Goal: Submit feedback/report problem

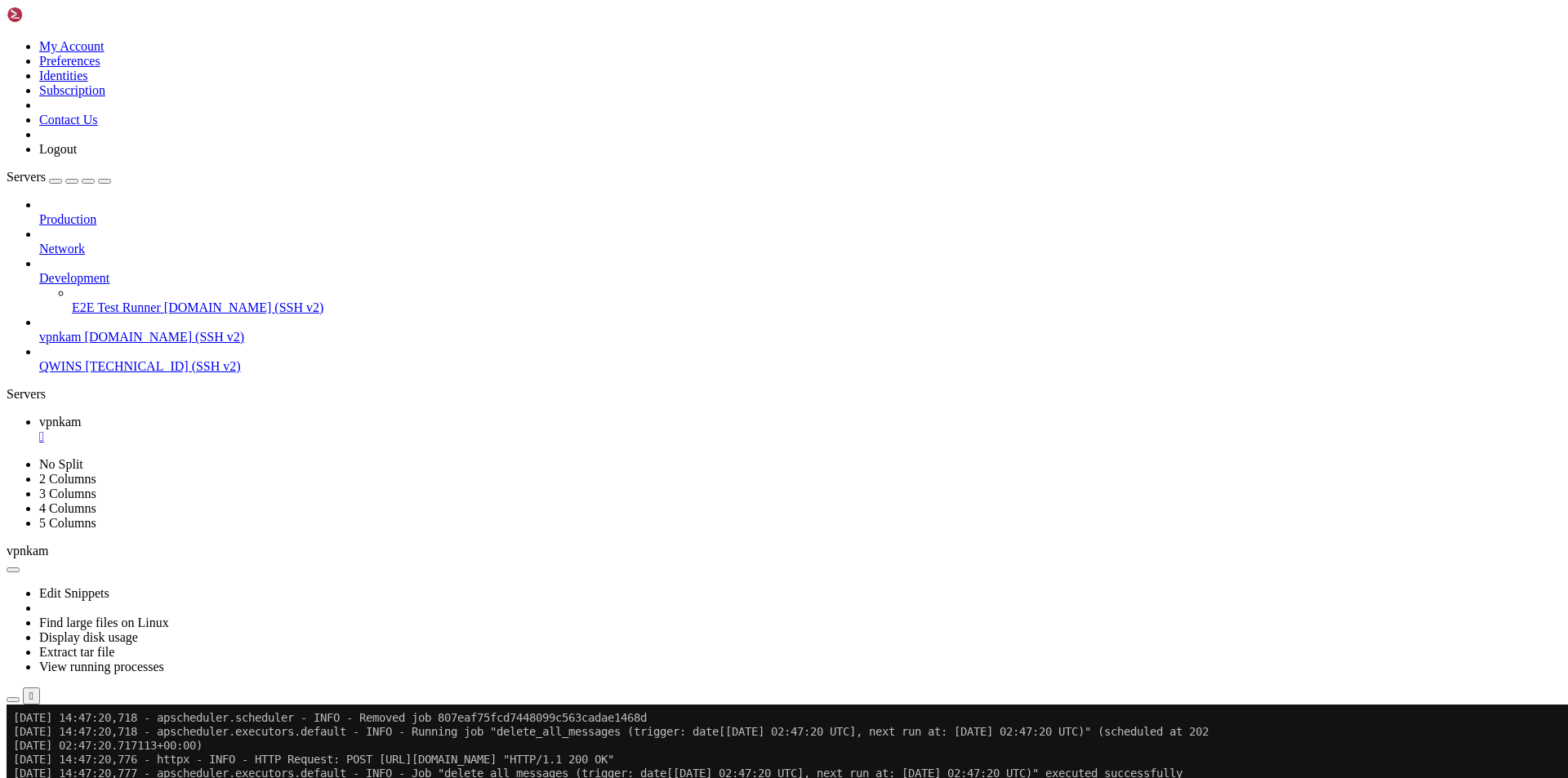
scroll to position [45381, 0]
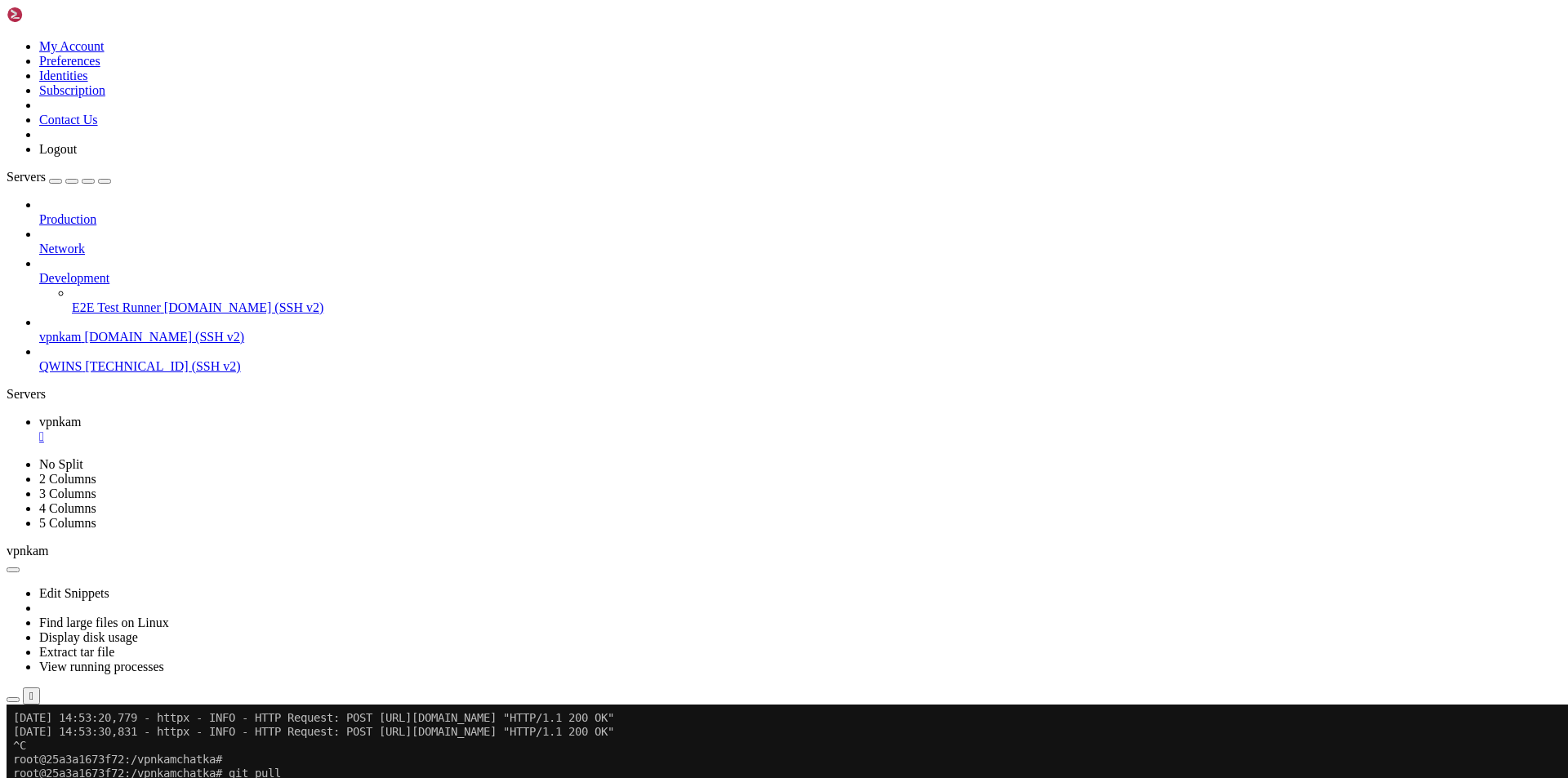
scroll to position [46005, 0]
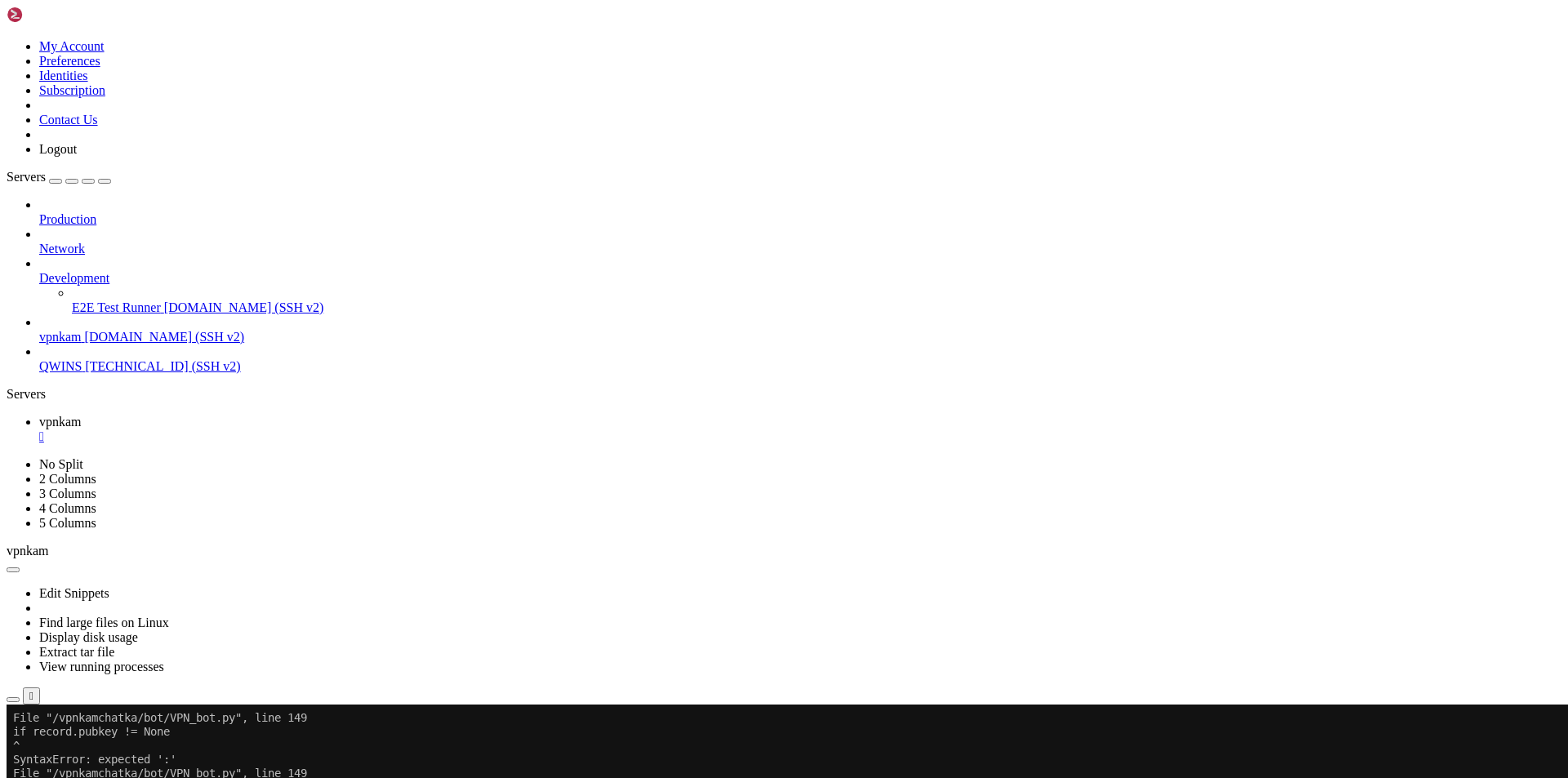
scroll to position [46547, 0]
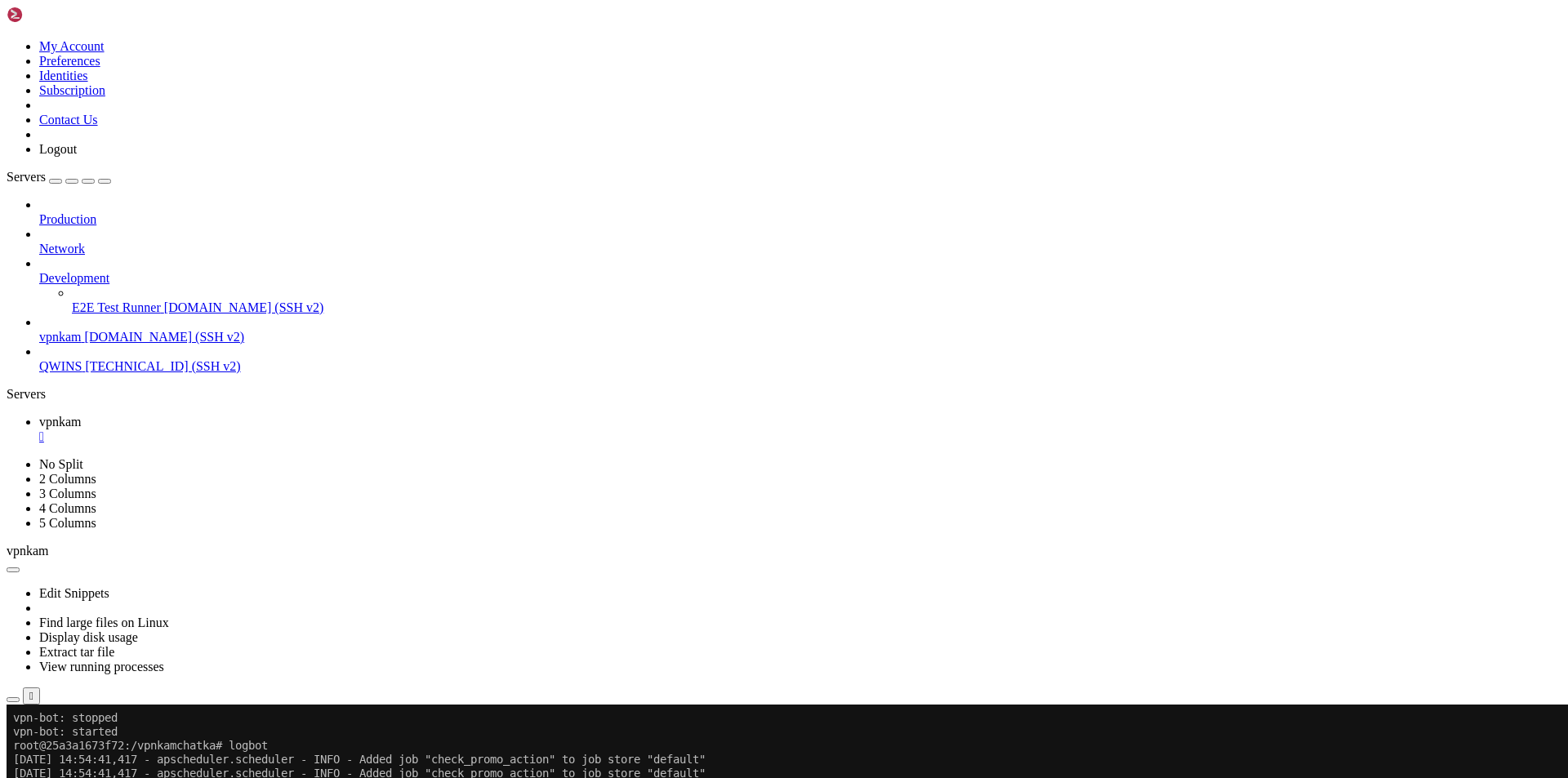
drag, startPoint x: 389, startPoint y: 1177, endPoint x: 706, endPoint y: 1166, distance: 317.2
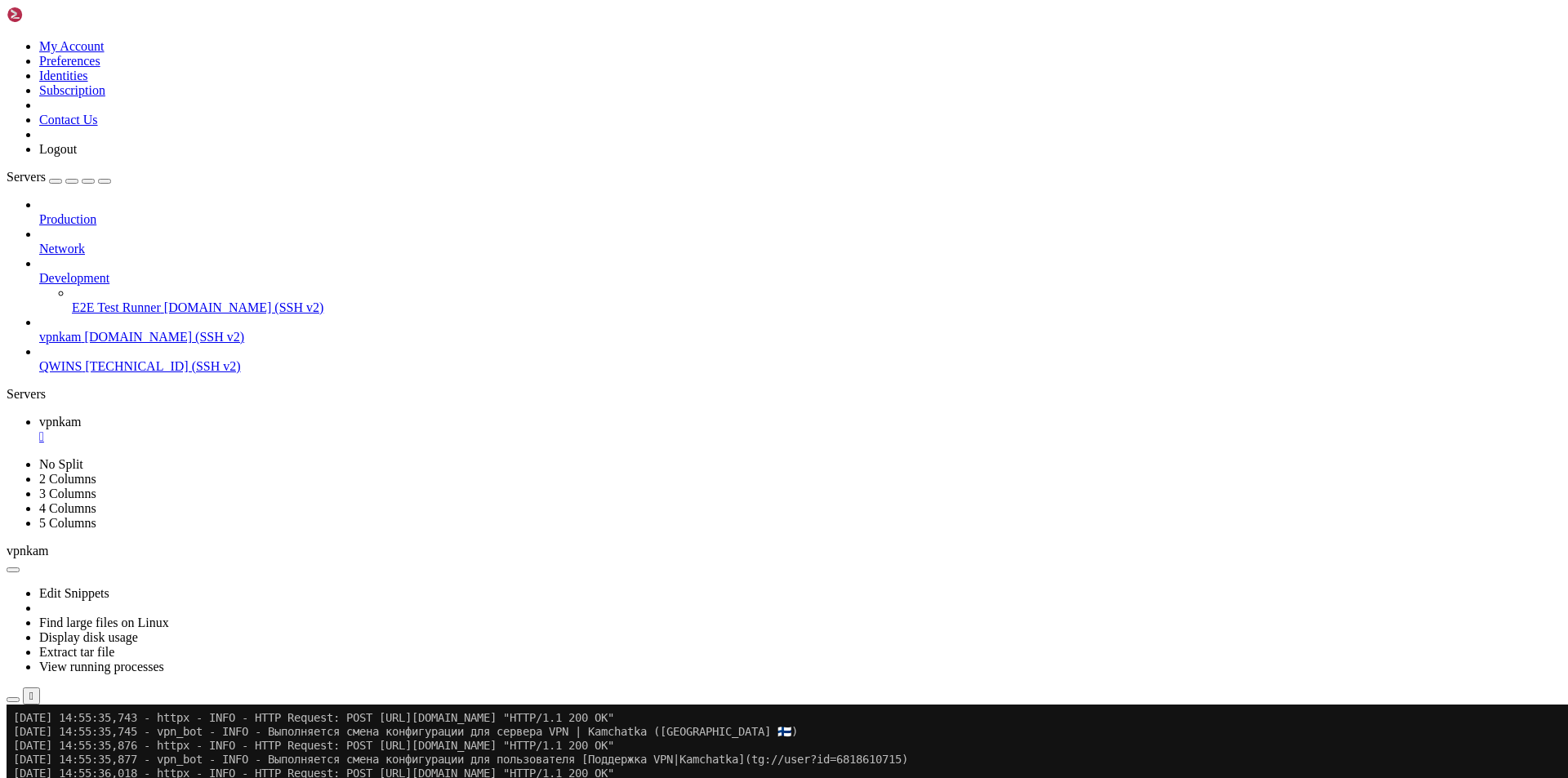
scroll to position [47310, 0]
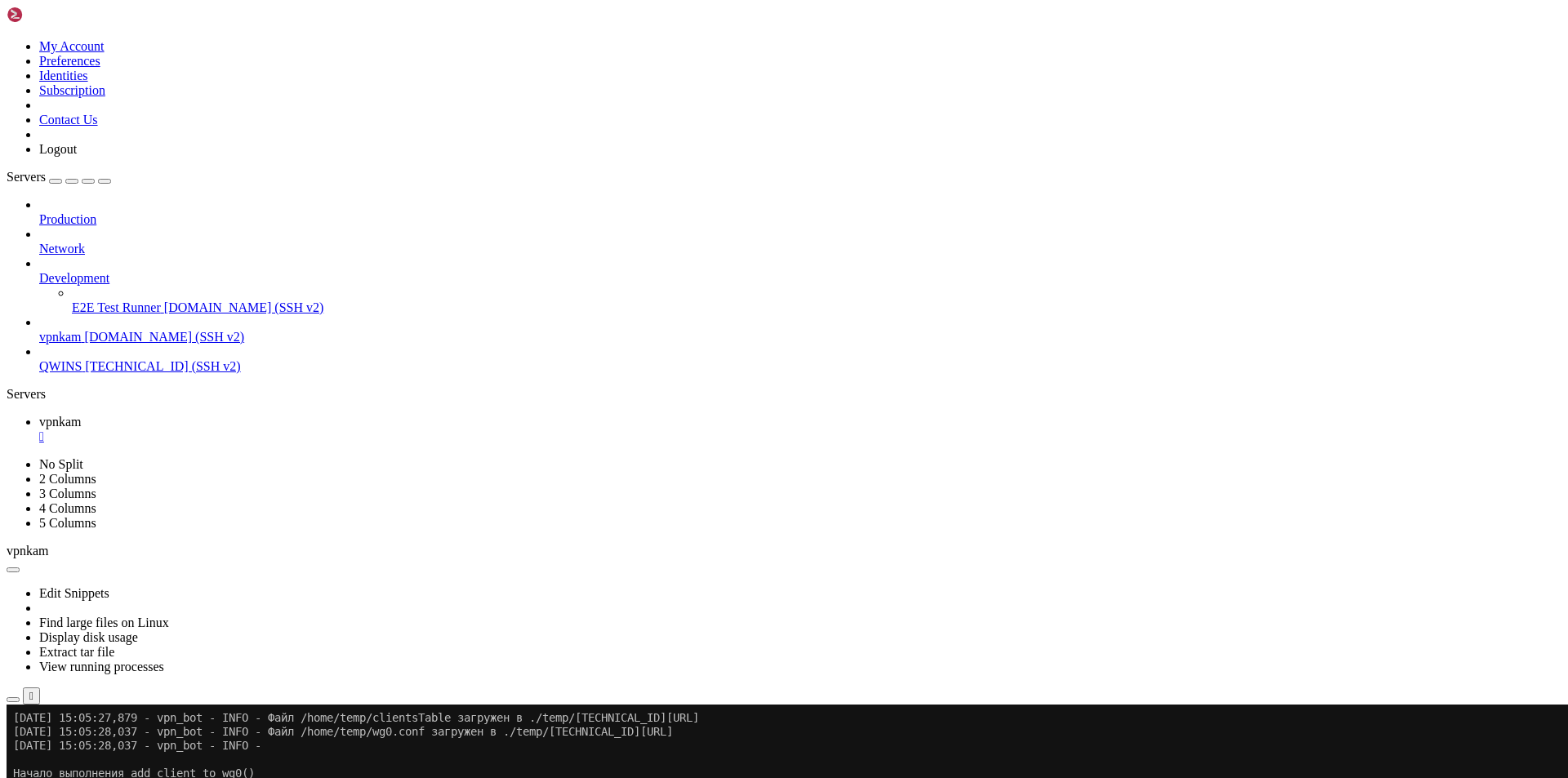
scroll to position [50196, 0]
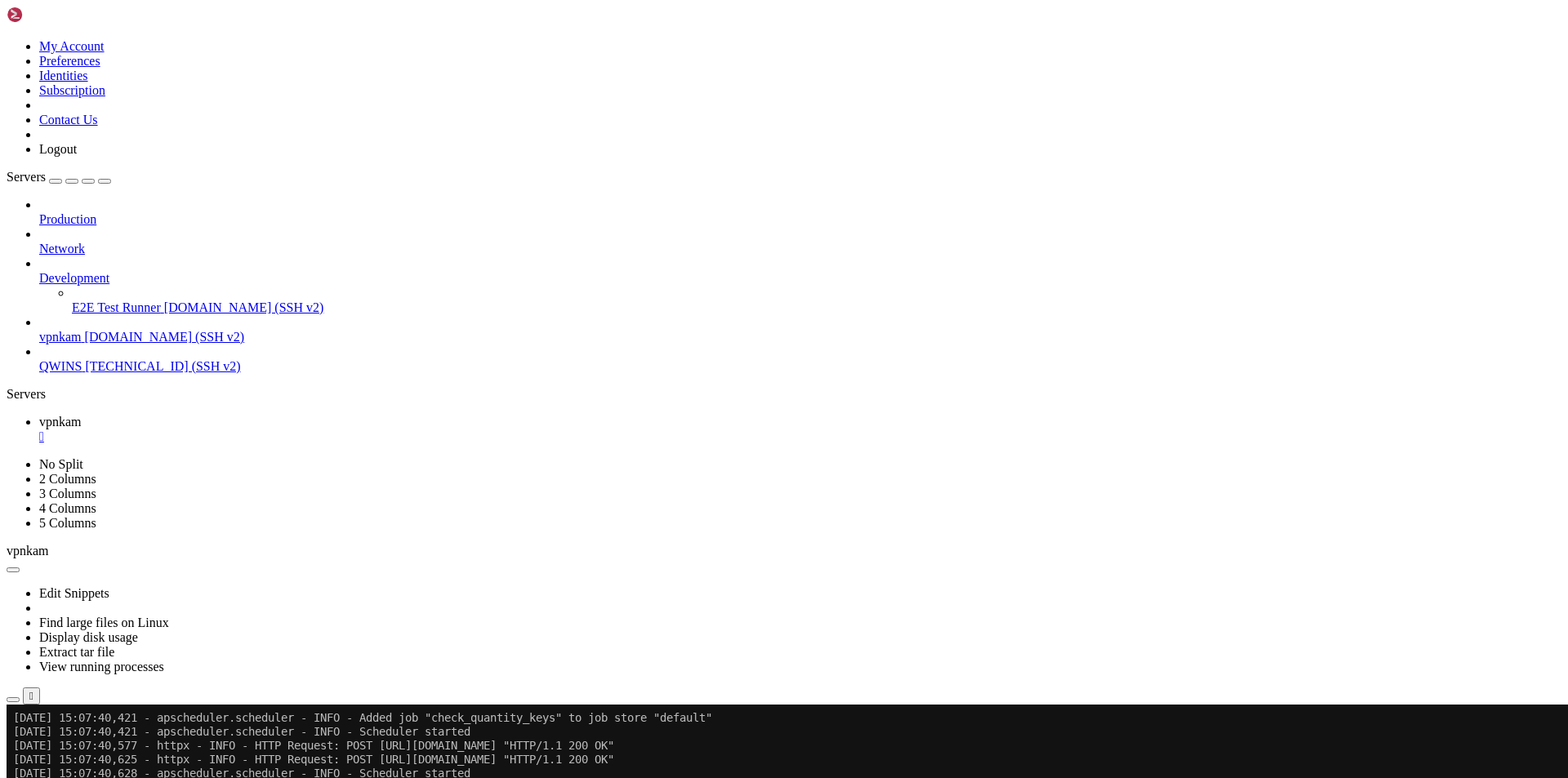
scroll to position [51320, 0]
drag, startPoint x: 1050, startPoint y: 1326, endPoint x: 13, endPoint y: 1316, distance: 1037.0
copy div "[DATE] 15:08:41,622 - httpx - INFO - HTTP Request: POST [URL][DOMAIN_NAME] "HTT…"
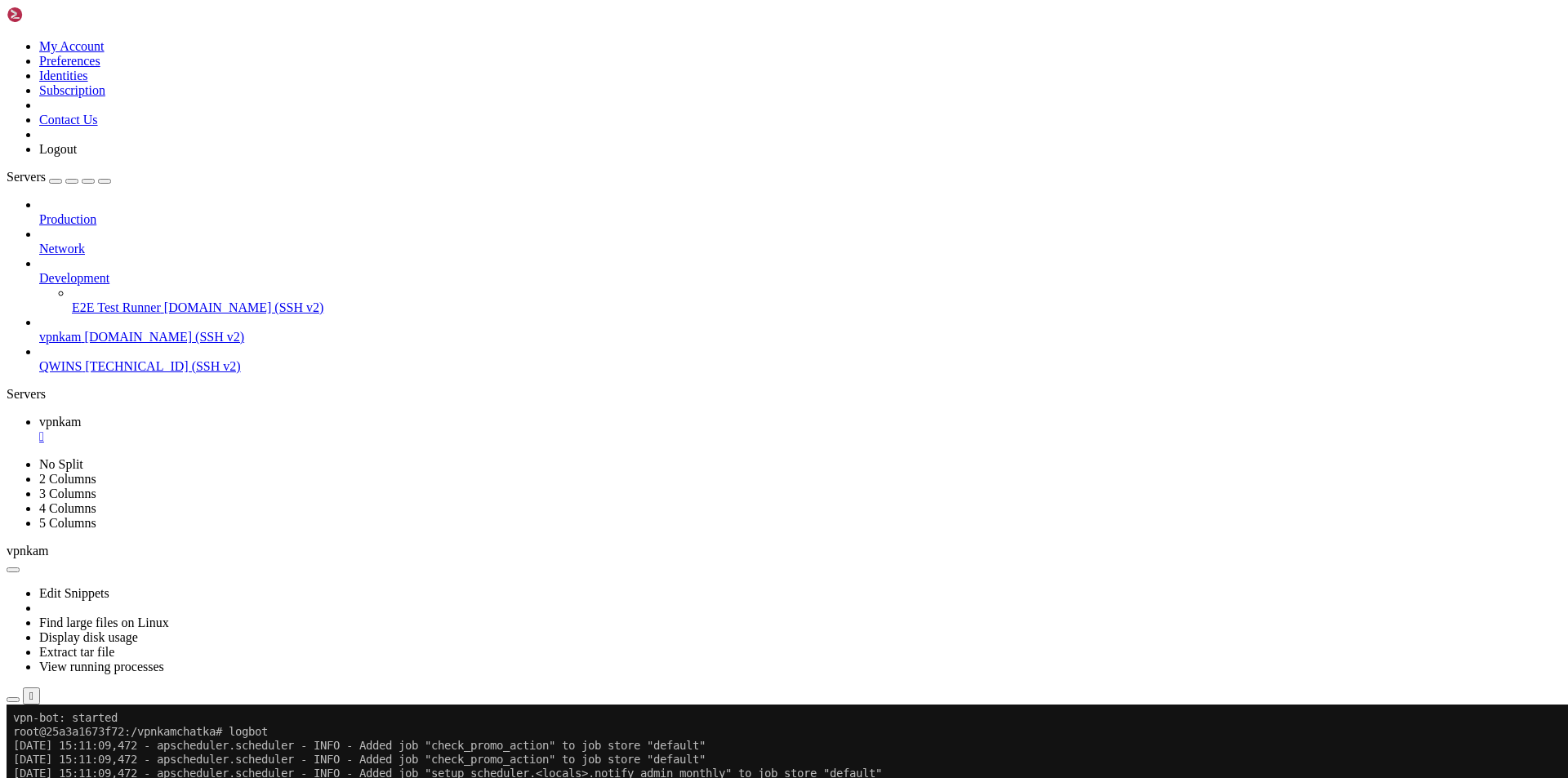
scroll to position [52541, 0]
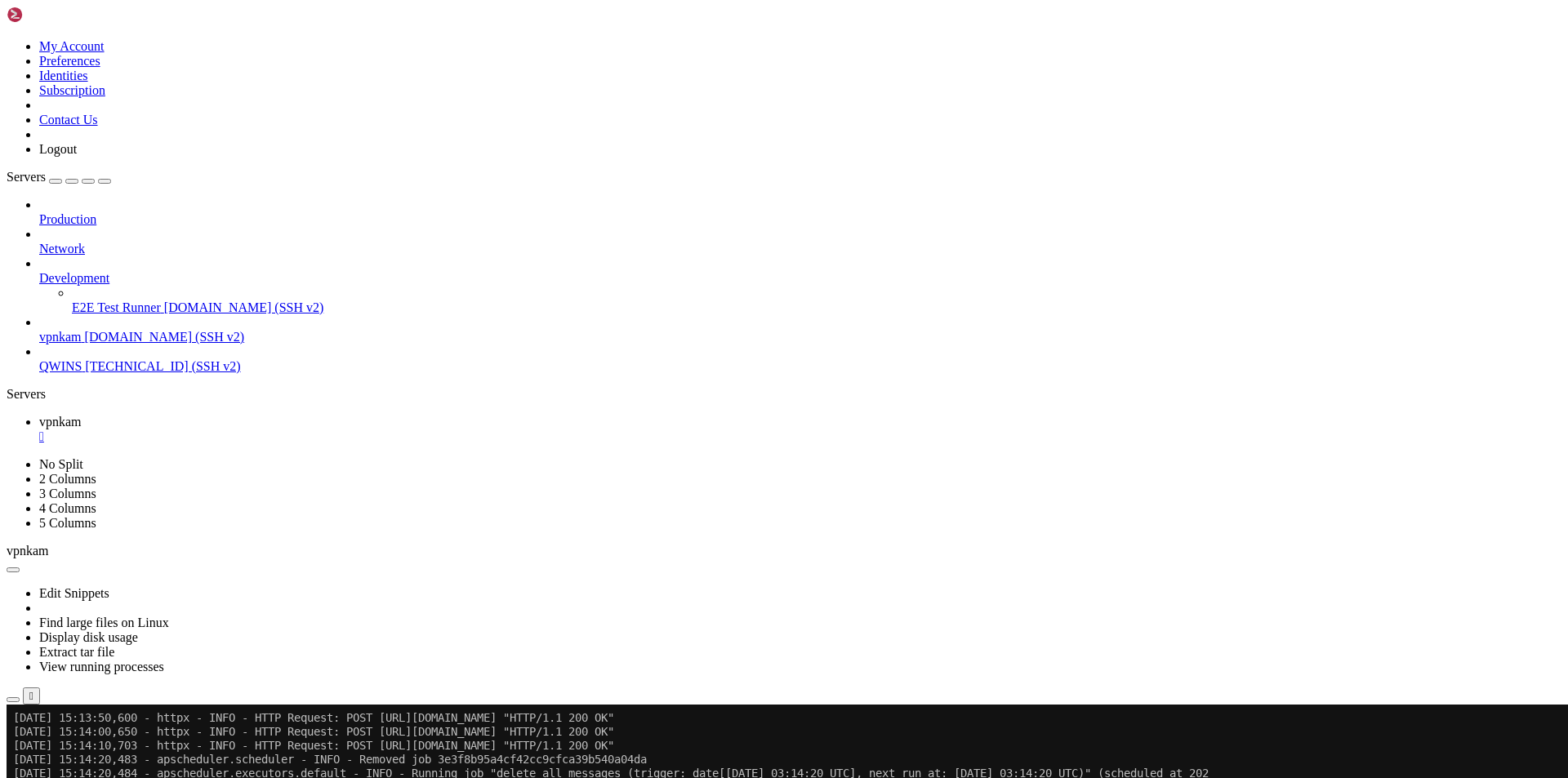
scroll to position [54873, 0]
